Goal: Transaction & Acquisition: Purchase product/service

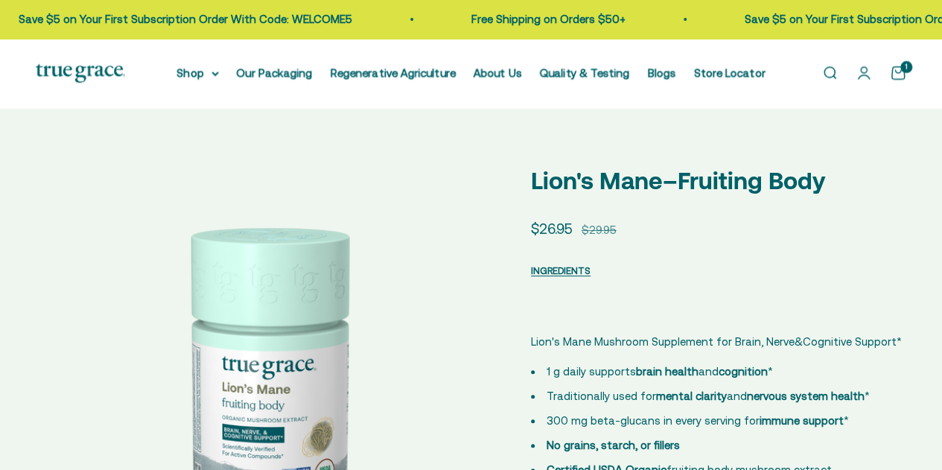
select select "3"
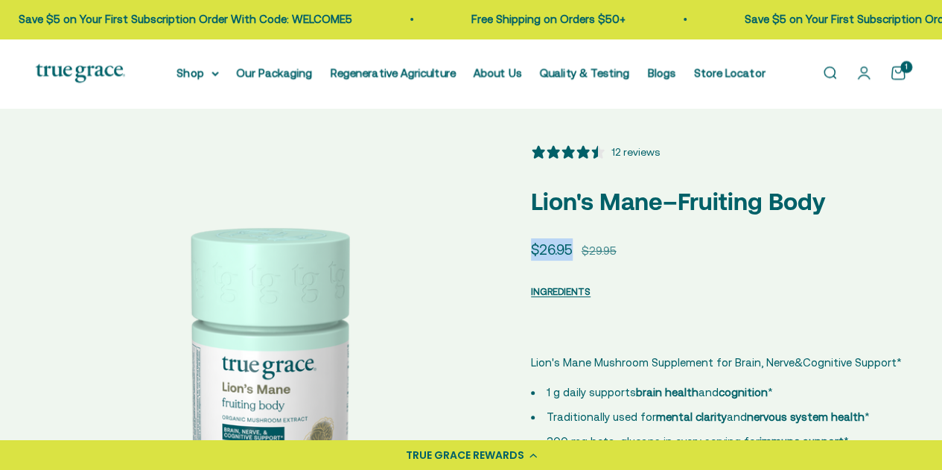
drag, startPoint x: 575, startPoint y: 249, endPoint x: 527, endPoint y: 247, distance: 48.4
copy sale-price "$26.95"
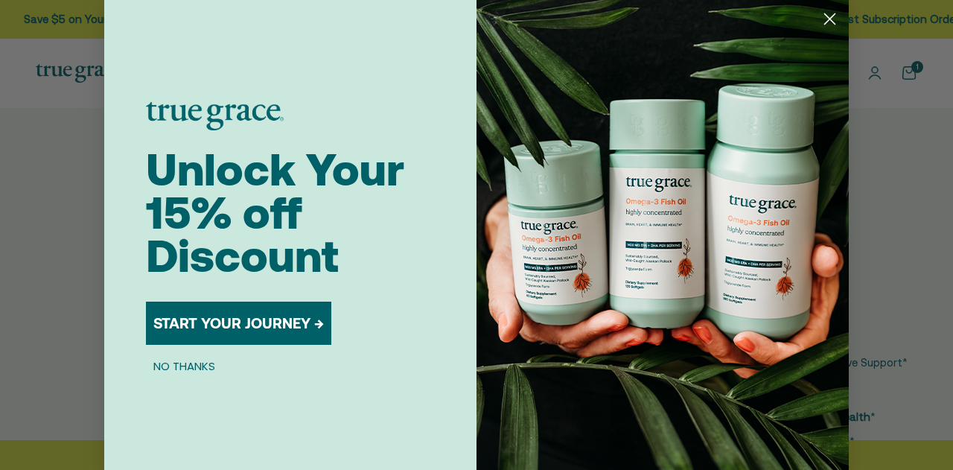
click at [829, 19] on circle "Close dialog" at bounding box center [829, 19] width 25 height 25
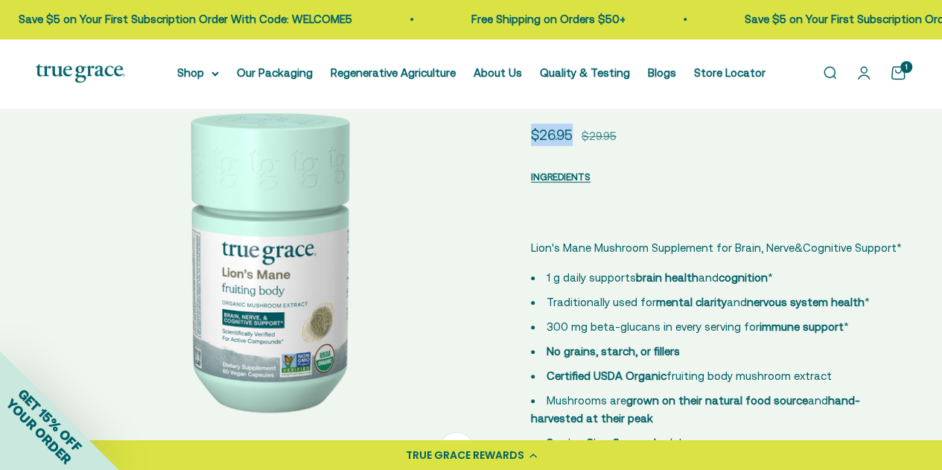
scroll to position [149, 0]
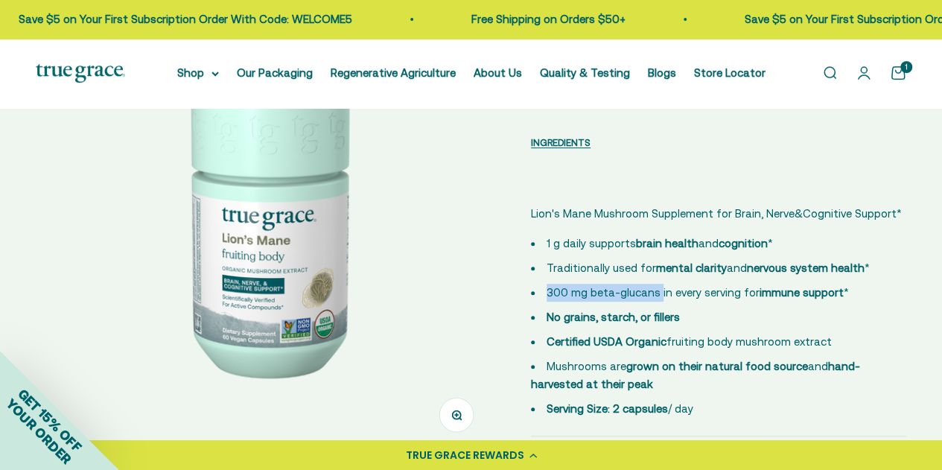
drag, startPoint x: 656, startPoint y: 295, endPoint x: 539, endPoint y: 295, distance: 116.9
click at [539, 295] on li "300 mg beta-glucans in every serving for immune support *" at bounding box center [718, 293] width 375 height 18
copy span "300 mg beta-glucans"
